Goal: Transaction & Acquisition: Purchase product/service

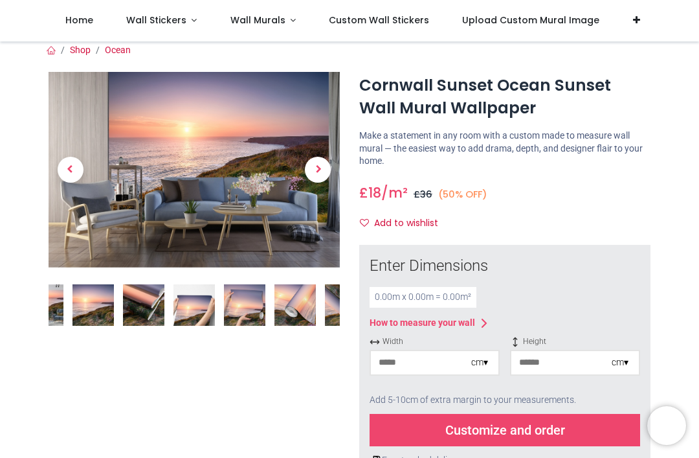
scroll to position [7, 0]
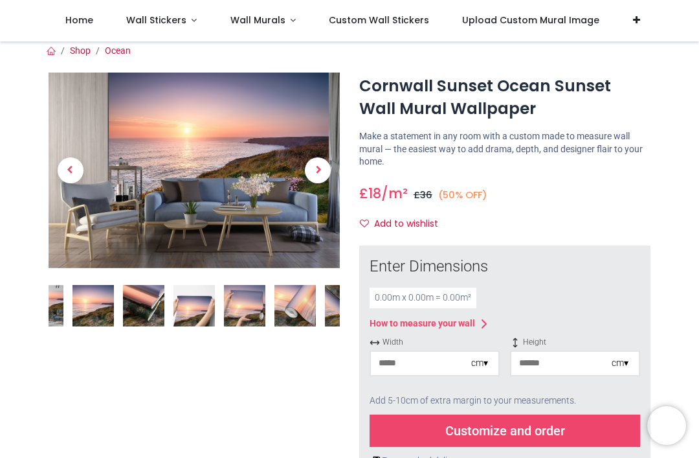
click at [322, 164] on span "Next" at bounding box center [318, 170] width 26 height 26
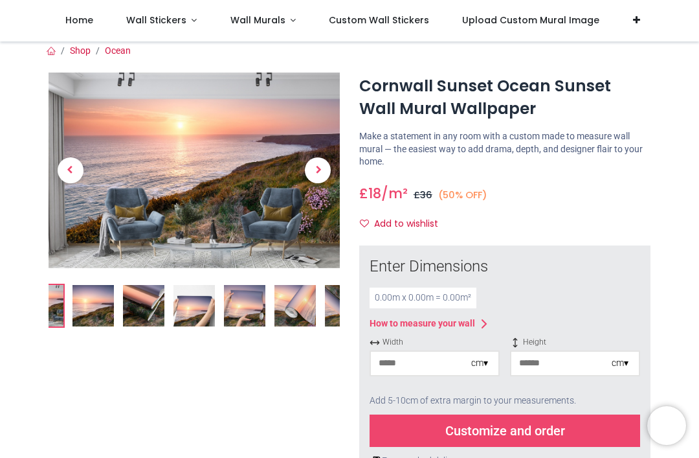
click at [315, 179] on span "Next" at bounding box center [318, 170] width 26 height 26
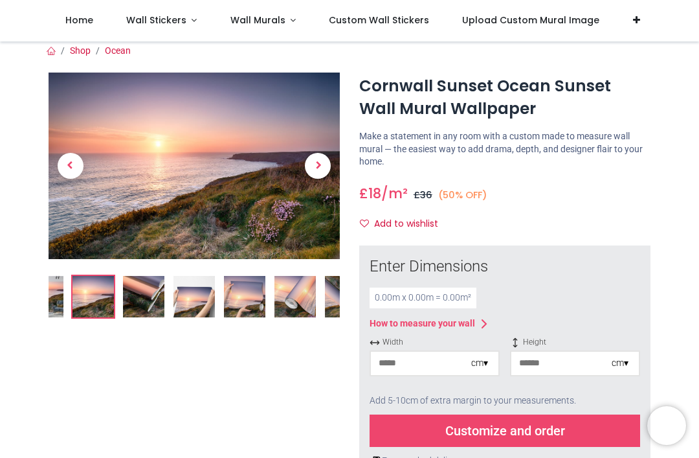
click at [323, 172] on span "Next" at bounding box center [318, 166] width 26 height 26
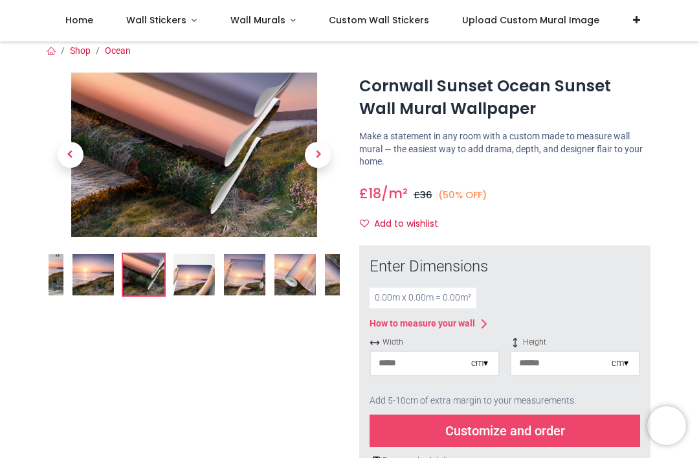
click at [321, 156] on span "Next" at bounding box center [318, 155] width 26 height 26
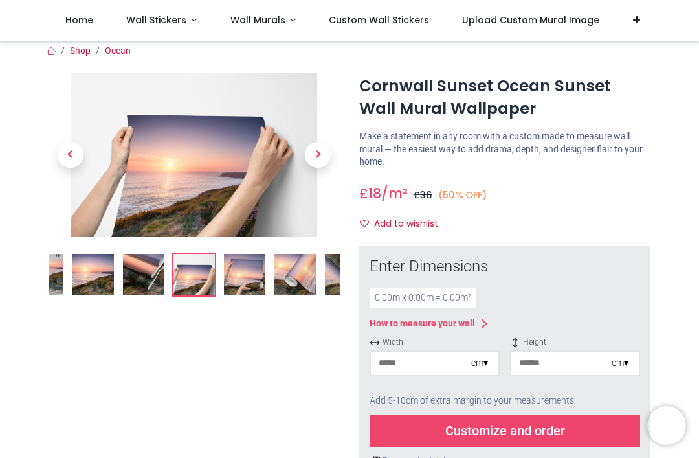
click at [322, 161] on span "Next" at bounding box center [318, 155] width 26 height 26
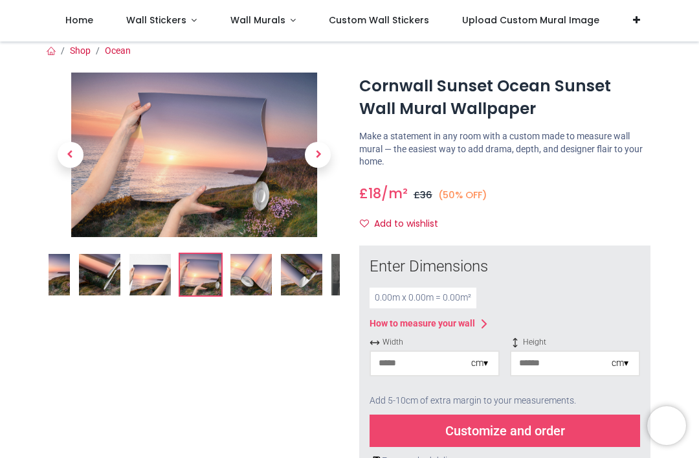
click at [324, 155] on span "Next" at bounding box center [318, 155] width 26 height 26
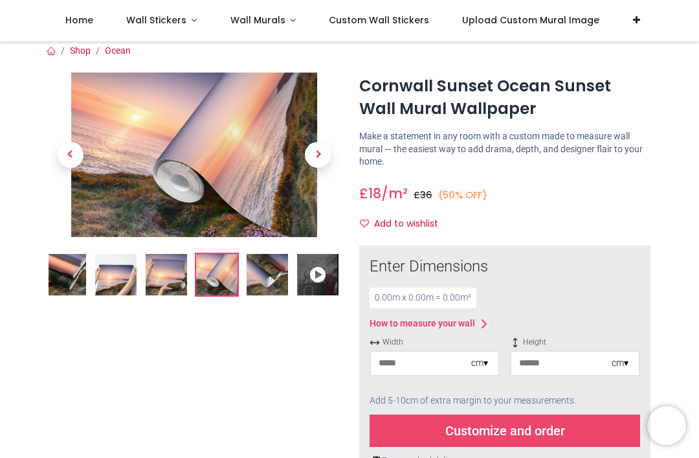
click at [323, 155] on span "Next" at bounding box center [318, 155] width 26 height 26
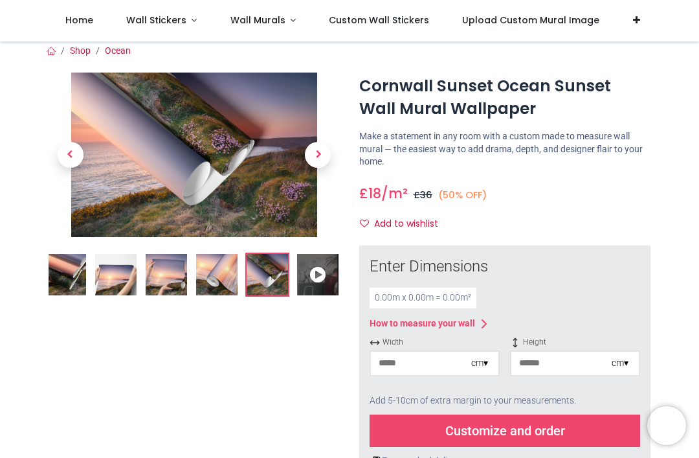
click at [315, 154] on span "Next" at bounding box center [318, 155] width 26 height 26
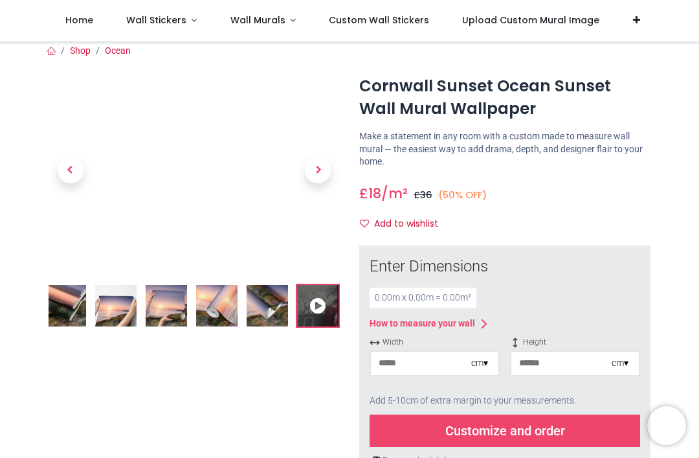
click at [319, 164] on span "Next" at bounding box center [318, 170] width 26 height 26
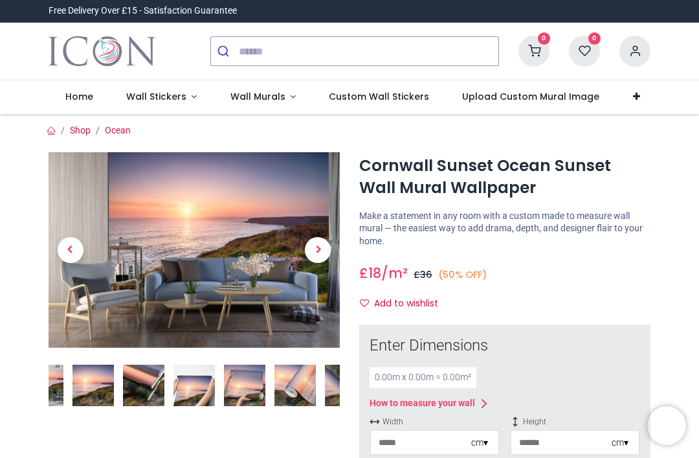
scroll to position [0, 0]
click at [315, 247] on span "Next" at bounding box center [318, 250] width 26 height 26
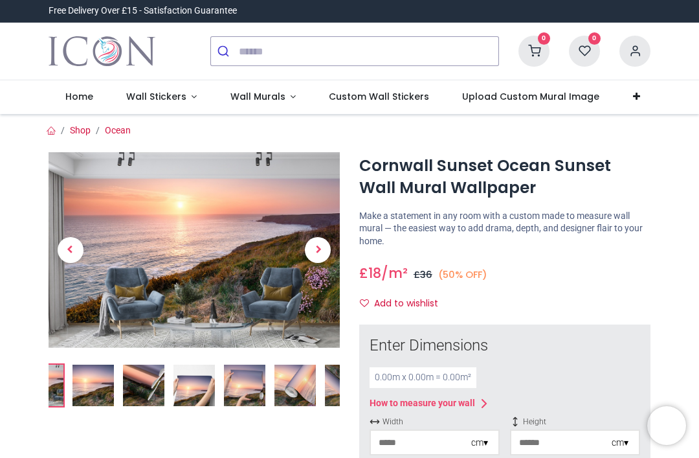
click at [316, 248] on span "Next" at bounding box center [318, 250] width 26 height 26
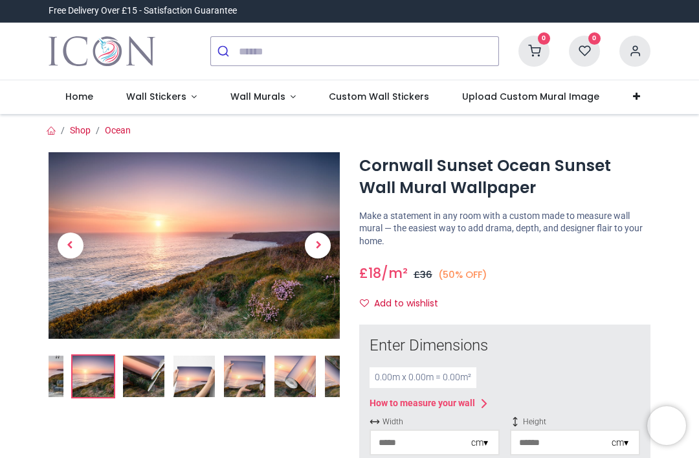
click at [322, 243] on span "Next" at bounding box center [318, 245] width 26 height 26
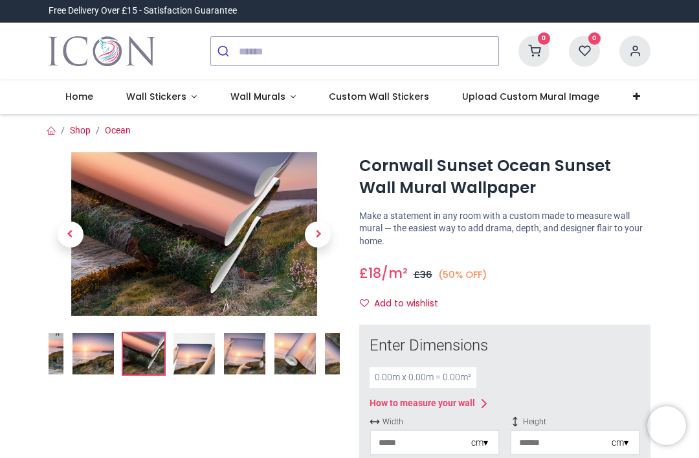
click at [319, 235] on span "Next" at bounding box center [318, 234] width 26 height 26
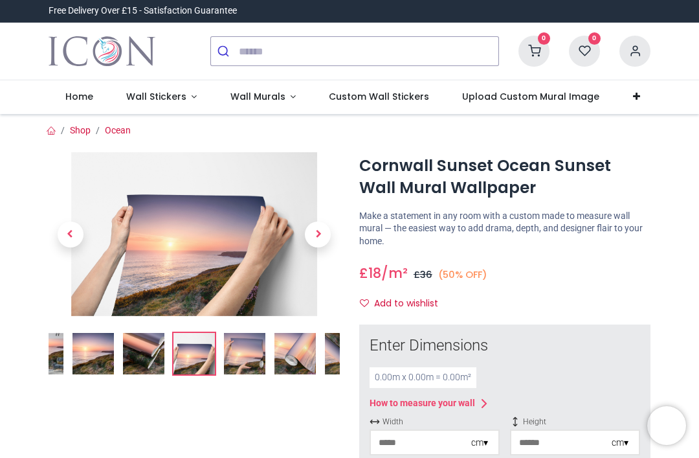
click at [320, 230] on span "Next" at bounding box center [318, 234] width 26 height 26
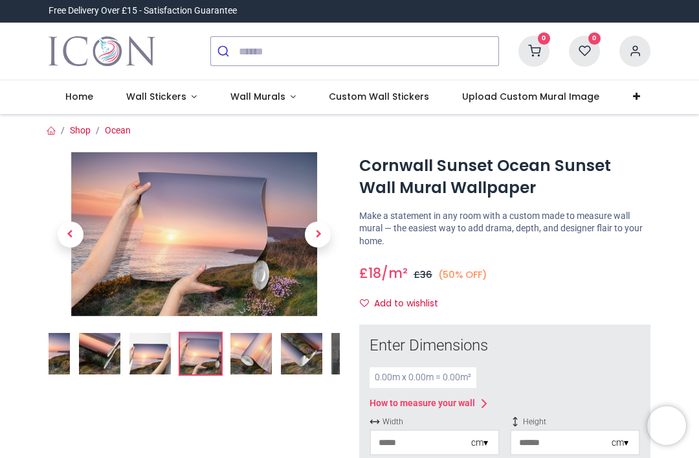
click at [319, 240] on span "Next" at bounding box center [318, 234] width 26 height 26
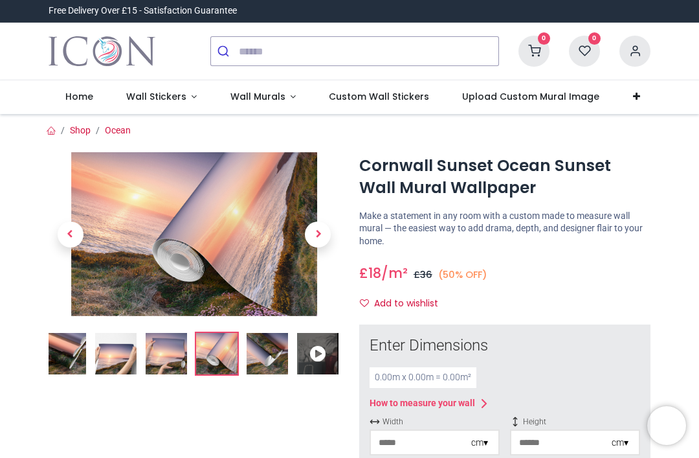
click at [313, 240] on span "Next" at bounding box center [318, 234] width 26 height 26
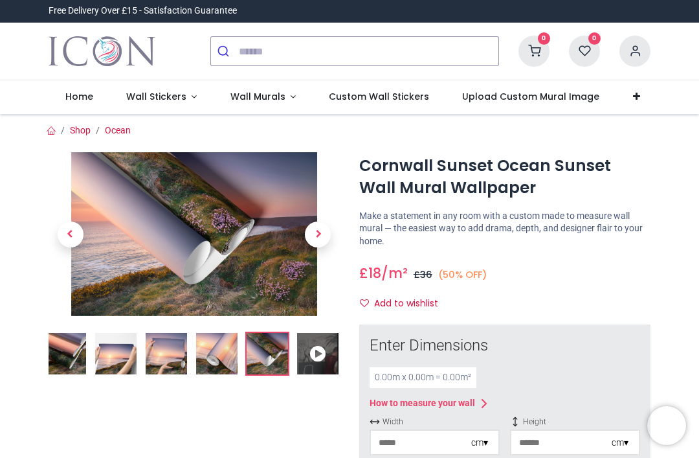
click at [313, 234] on span "Next" at bounding box center [318, 234] width 26 height 26
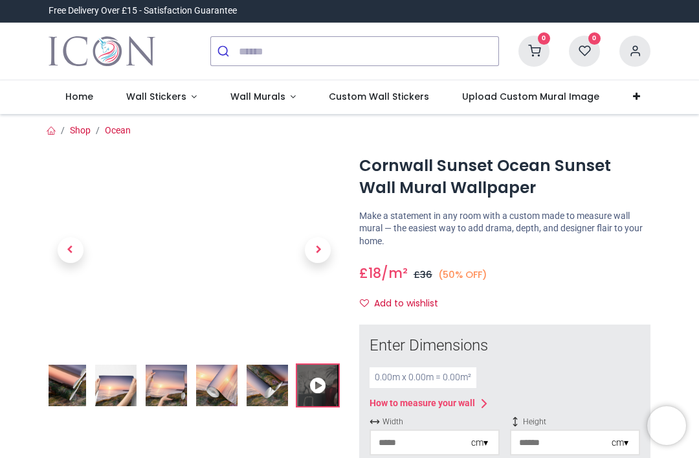
click at [317, 245] on span "Next" at bounding box center [318, 250] width 26 height 26
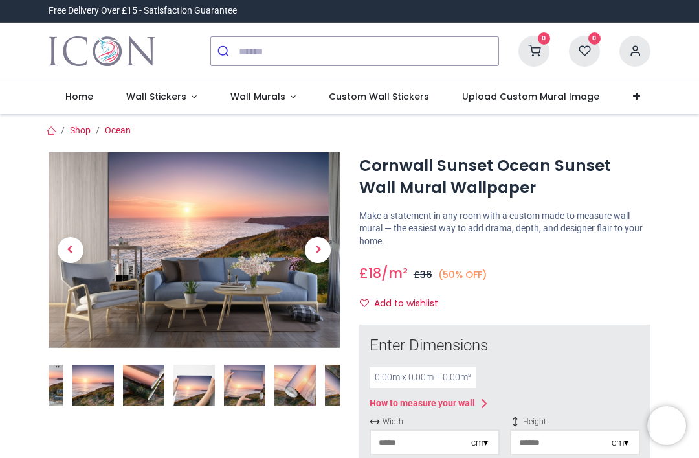
click at [322, 248] on span "Next" at bounding box center [318, 250] width 26 height 26
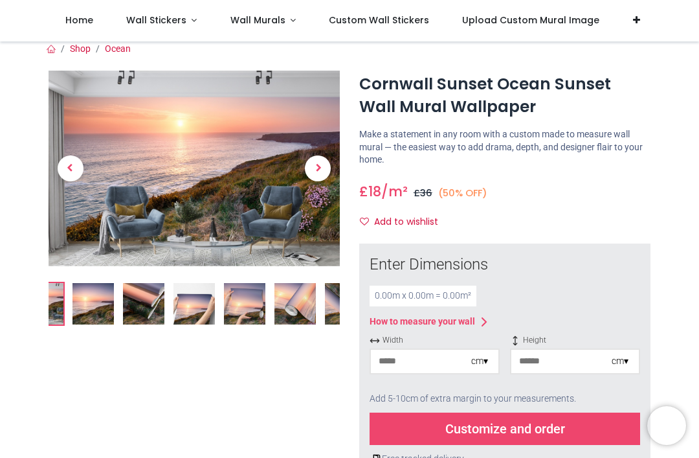
scroll to position [12, 0]
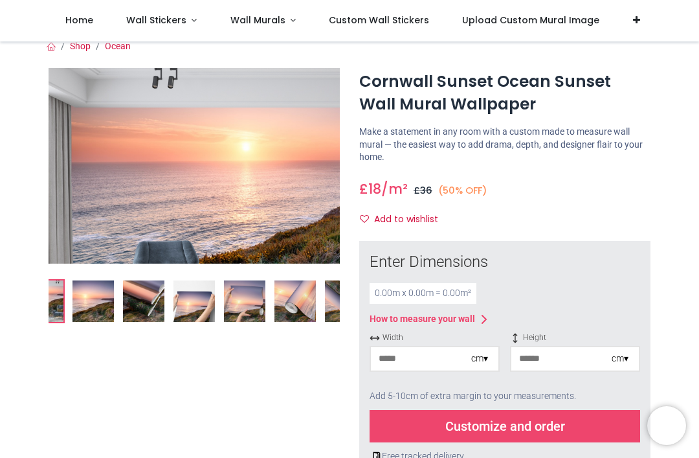
click at [113, 291] on img at bounding box center [93, 300] width 41 height 41
